Goal: Navigation & Orientation: Find specific page/section

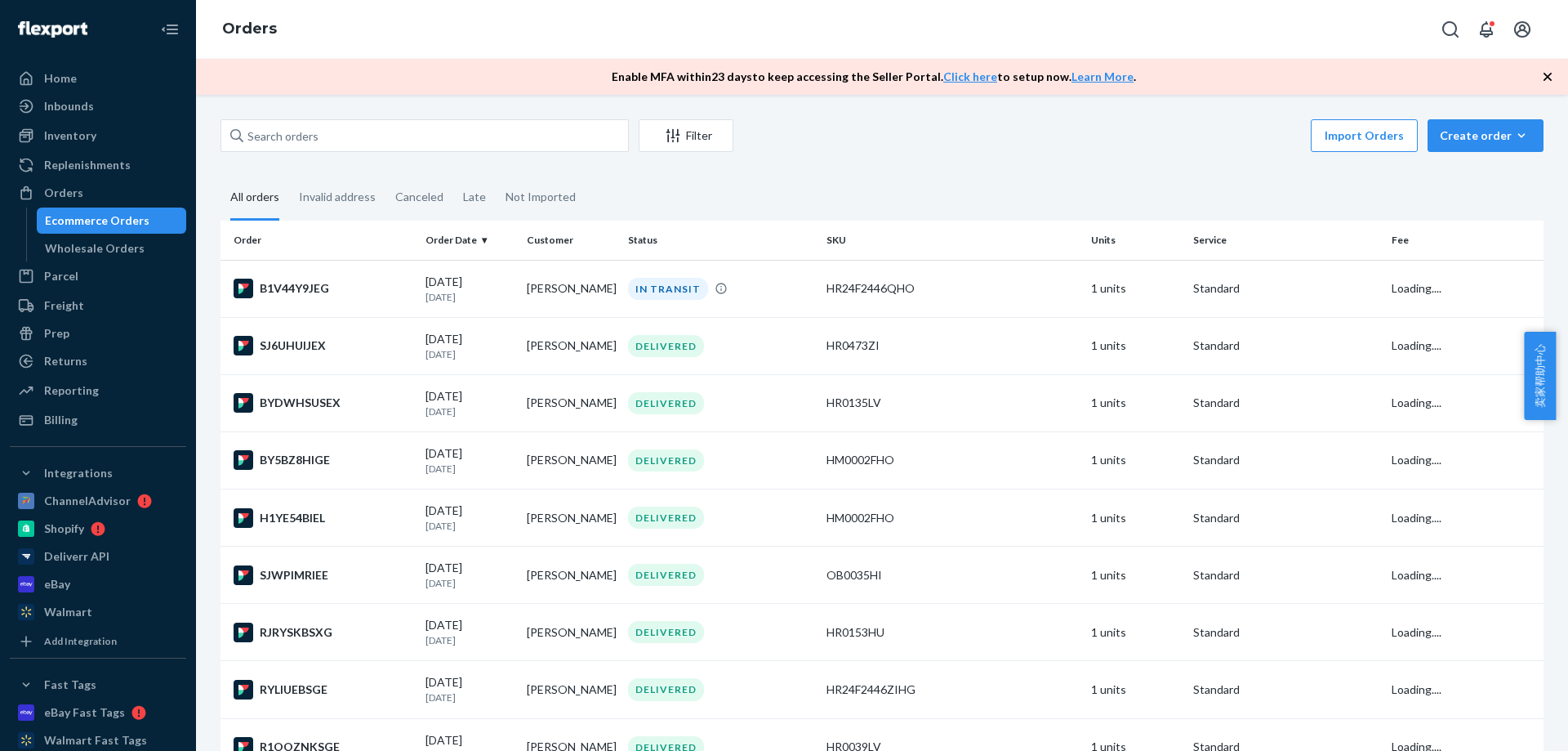
click at [103, 140] on div "Inventory" at bounding box center [97, 136] width 173 height 23
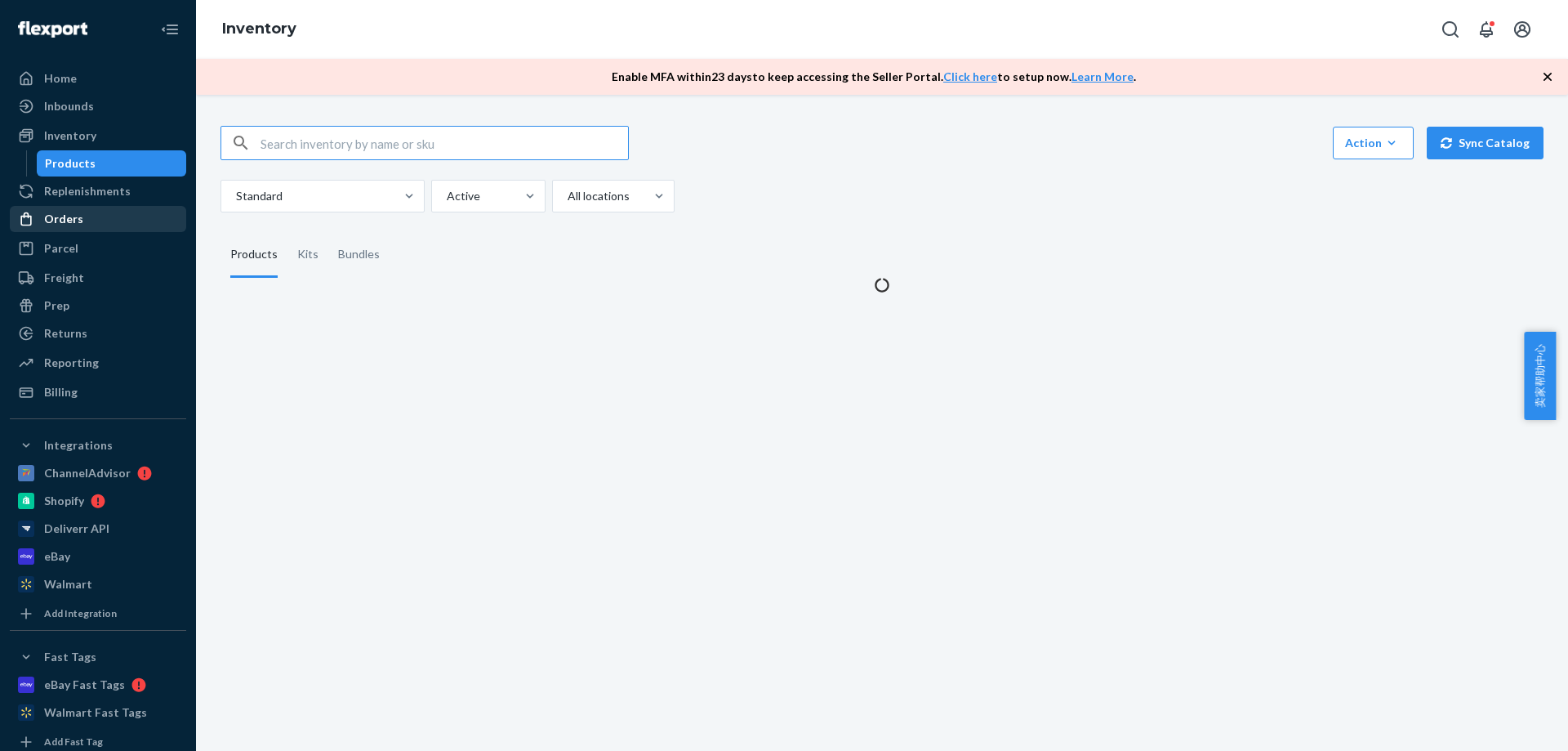
drag, startPoint x: 85, startPoint y: 221, endPoint x: 170, endPoint y: 228, distance: 85.3
click at [85, 221] on div "Orders" at bounding box center [97, 219] width 173 height 23
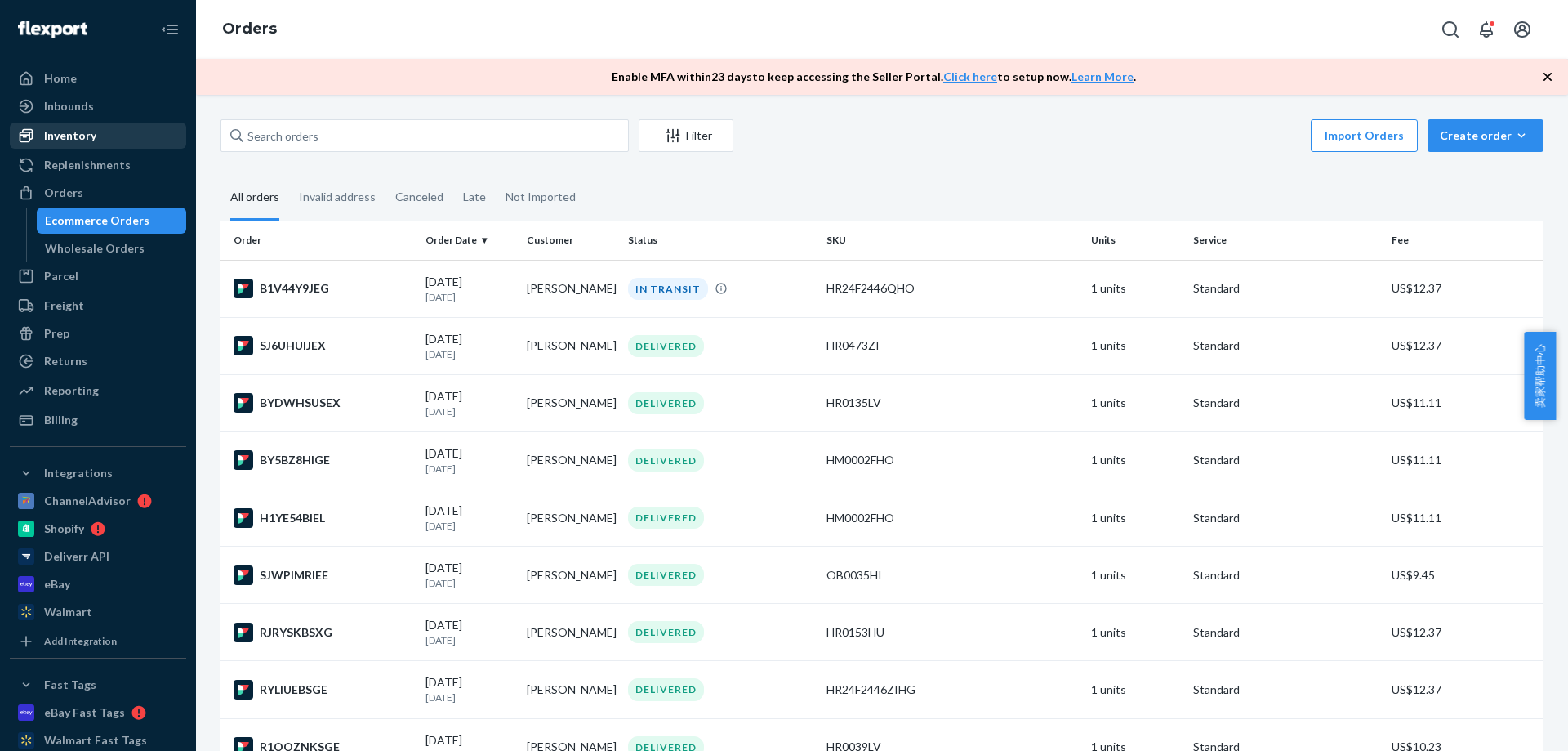
click at [76, 136] on div "Inventory" at bounding box center [70, 136] width 52 height 17
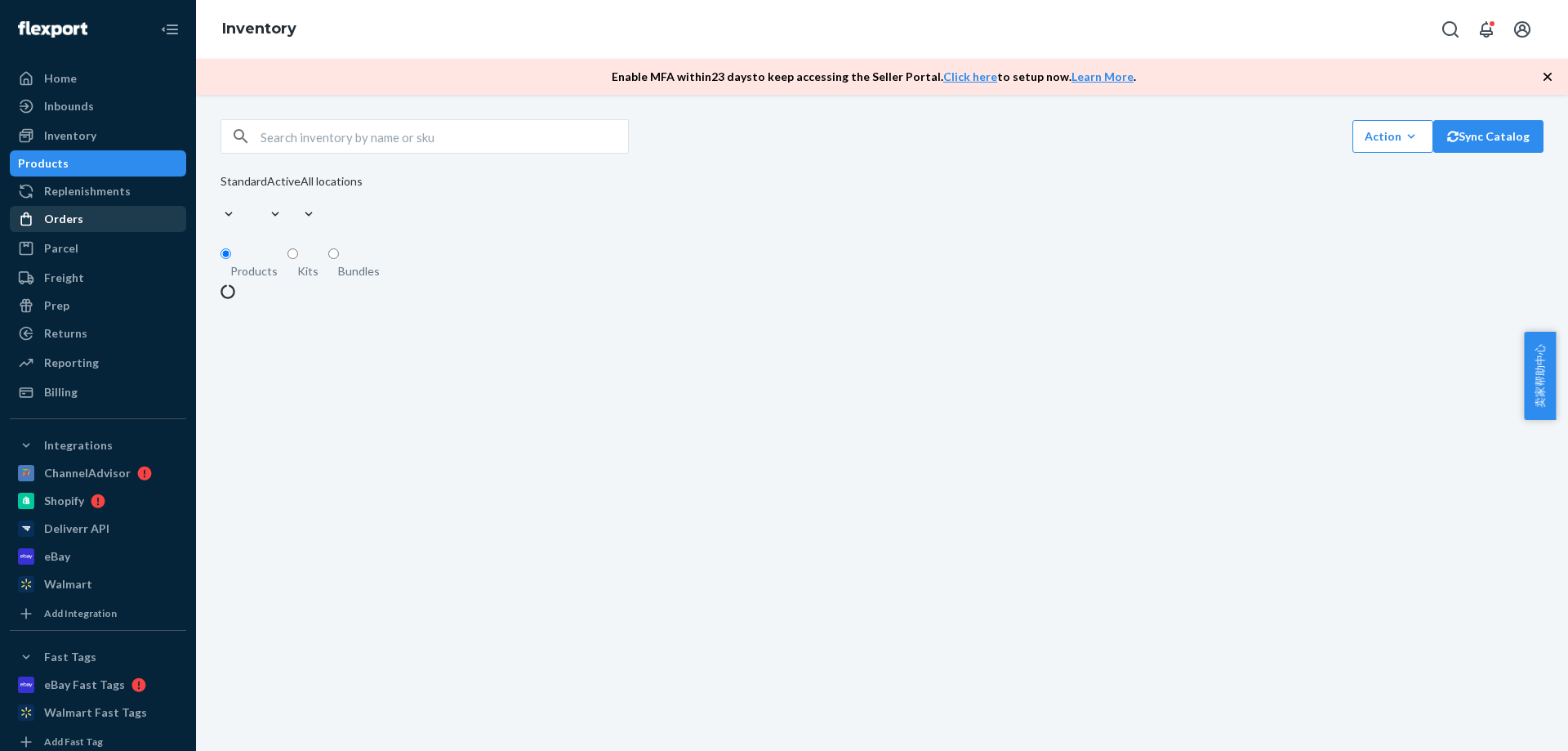
click at [74, 211] on div "Orders" at bounding box center [63, 218] width 39 height 17
